Goal: Find specific page/section: Find specific page/section

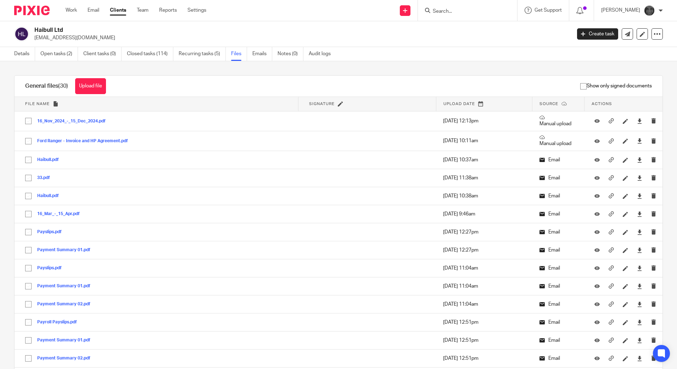
scroll to position [431, 0]
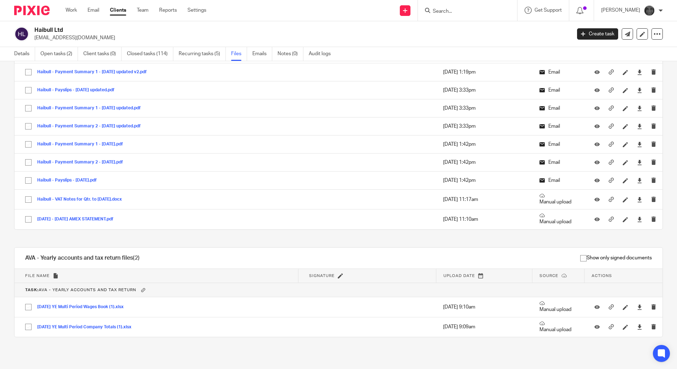
click at [455, 13] on input "Search" at bounding box center [464, 12] width 64 height 6
type input "rpb"
click button "submit" at bounding box center [0, 0] width 0 height 0
click at [475, 26] on link at bounding box center [474, 27] width 88 height 11
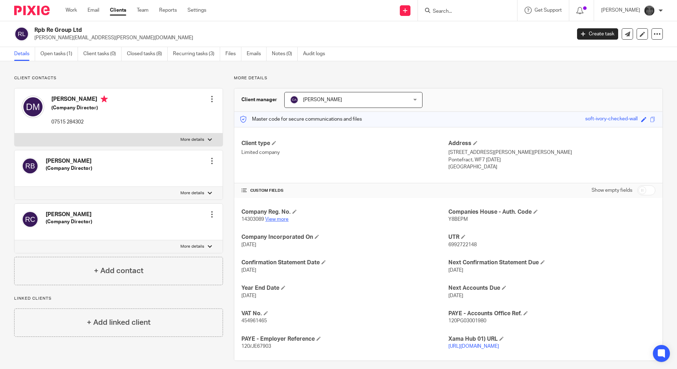
click at [277, 221] on link "View more" at bounding box center [276, 219] width 23 height 5
click at [496, 10] on input "Search" at bounding box center [464, 12] width 64 height 6
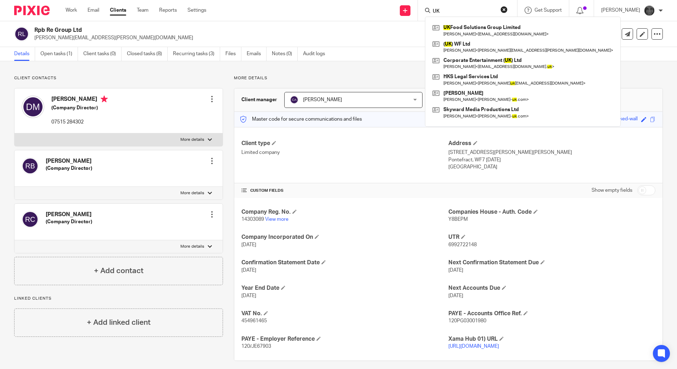
type input "U"
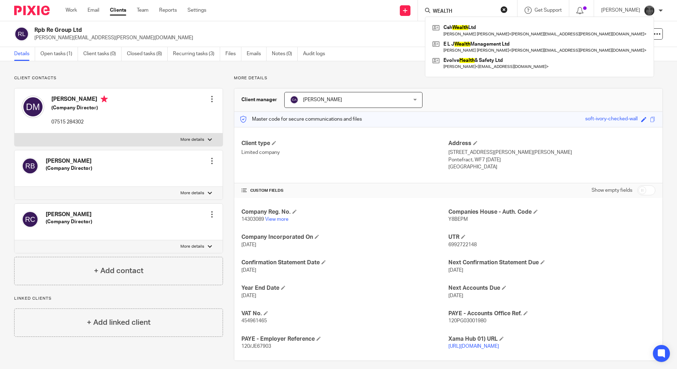
type input "WEALTH"
drag, startPoint x: 472, startPoint y: 11, endPoint x: 413, endPoint y: 11, distance: 58.8
click at [413, 11] on div "Send new email Create task Add client Request signature WEALTH Csh Wealth Ltd […" at bounding box center [447, 10] width 460 height 21
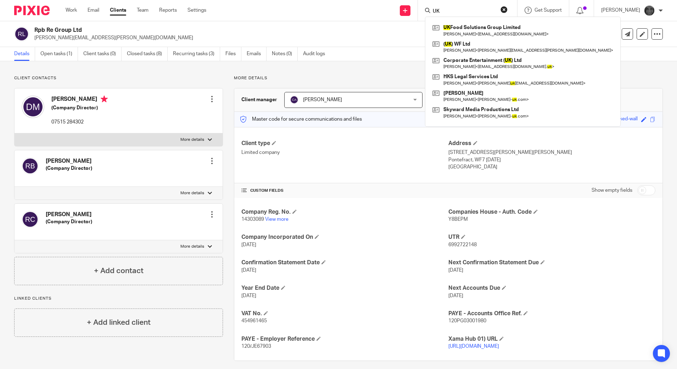
type input "UK"
click at [631, 146] on h4 "Address" at bounding box center [551, 143] width 207 height 7
